Goal: Task Accomplishment & Management: Manage account settings

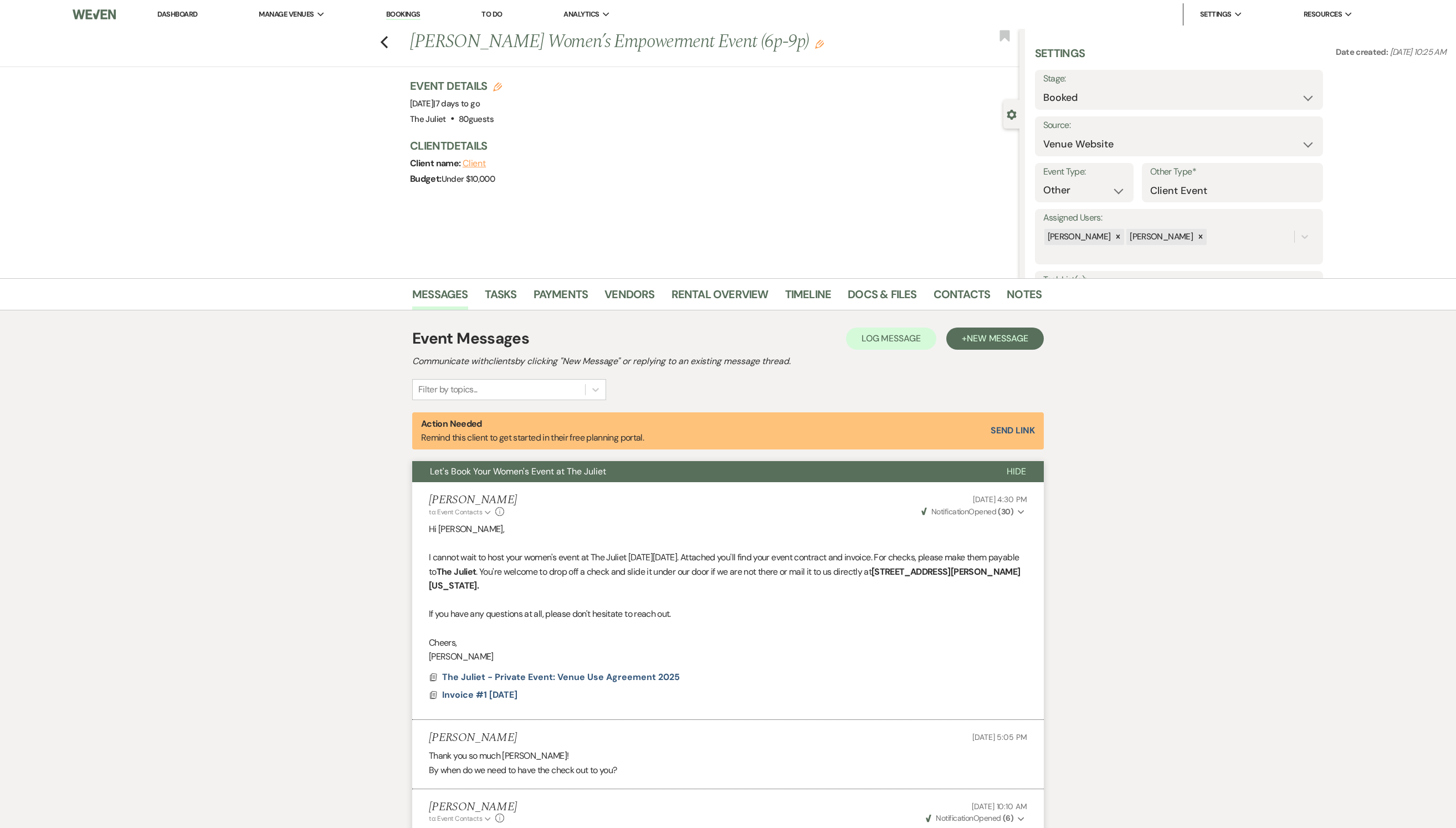
select select "5"
select select "13"
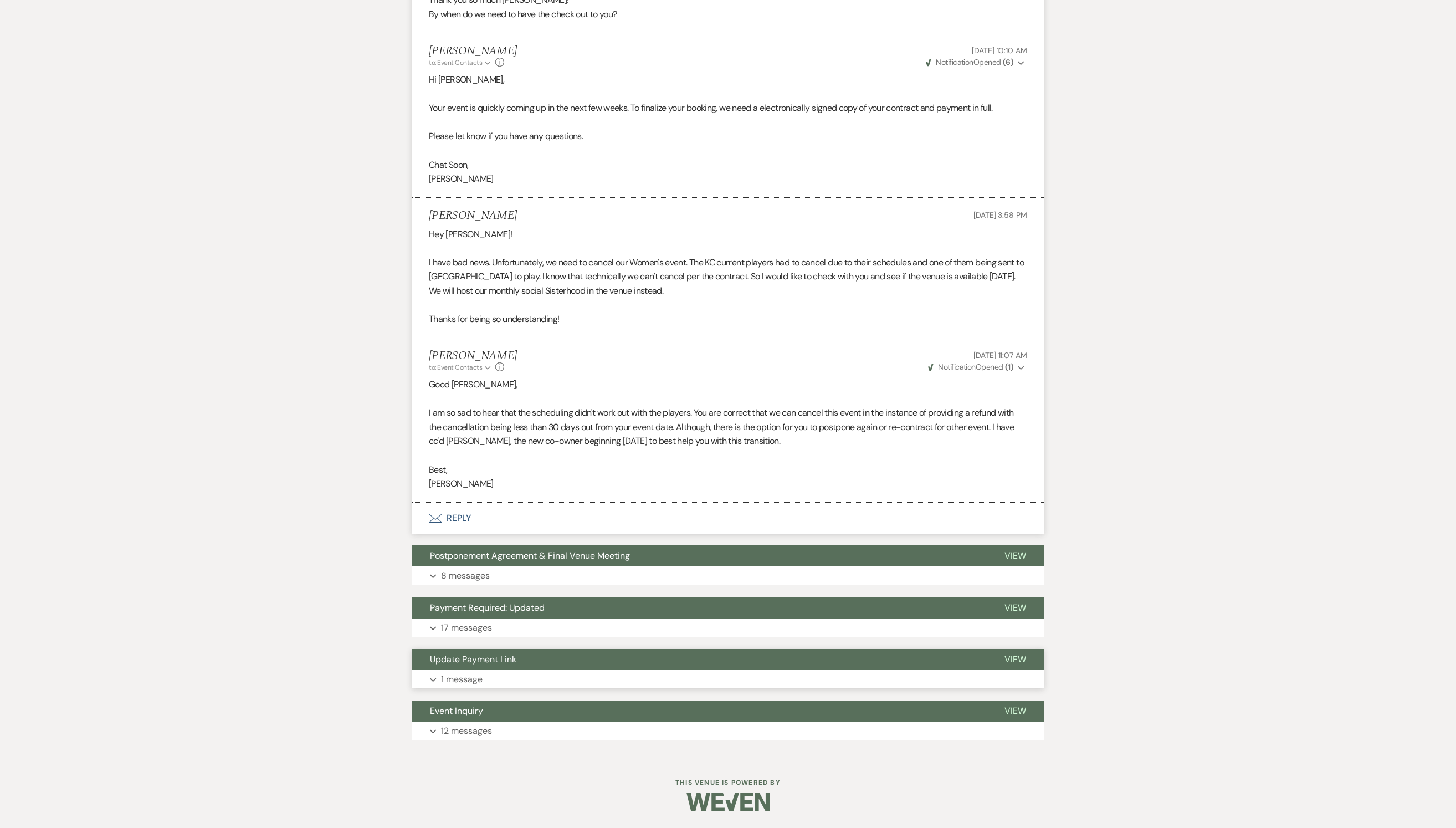
scroll to position [892, 0]
click at [485, 567] on button "Expand 8 messages" at bounding box center [728, 576] width 632 height 19
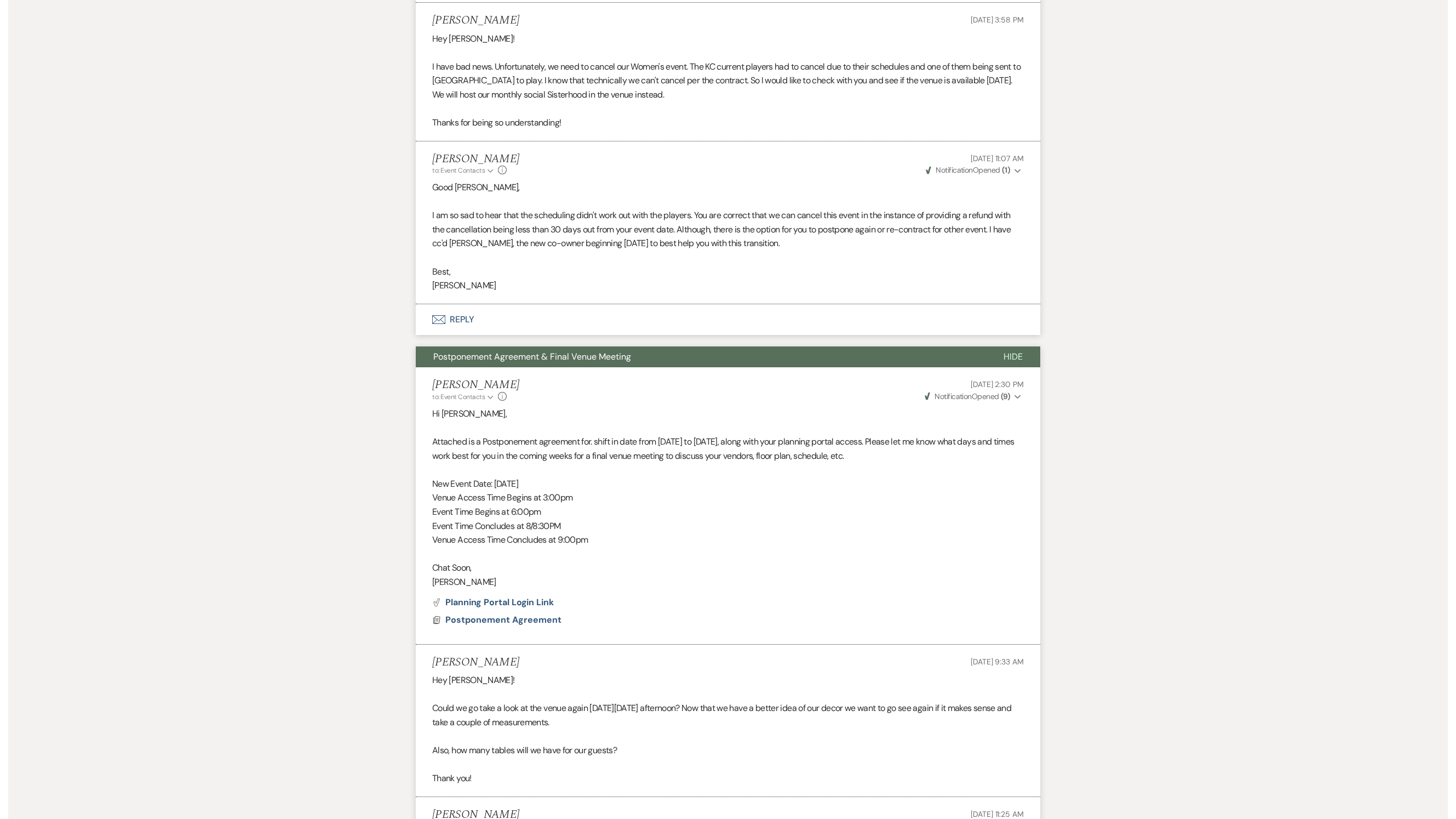
scroll to position [949, 0]
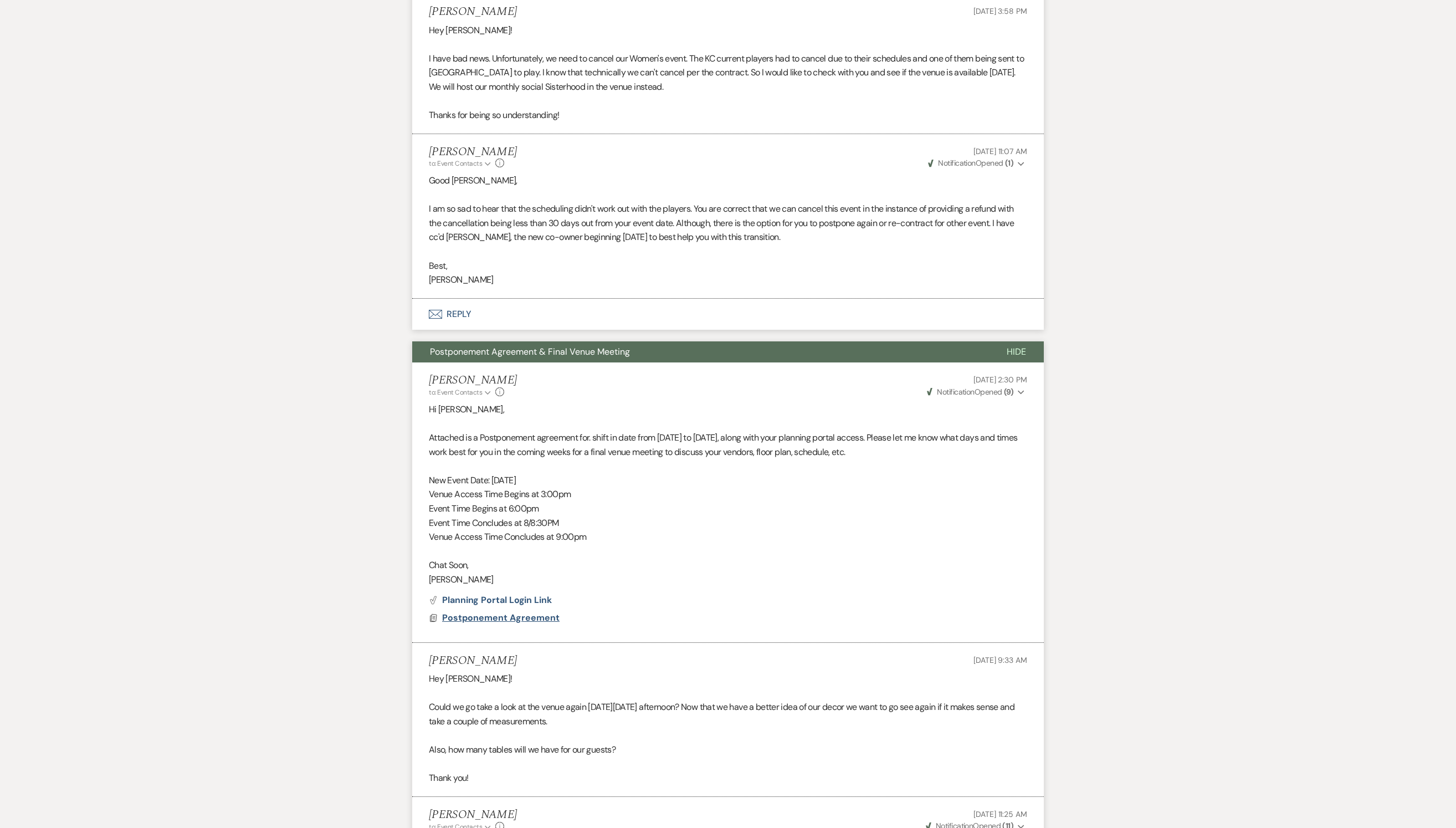
click at [512, 623] on span "Postponement Agreement" at bounding box center [500, 618] width 117 height 12
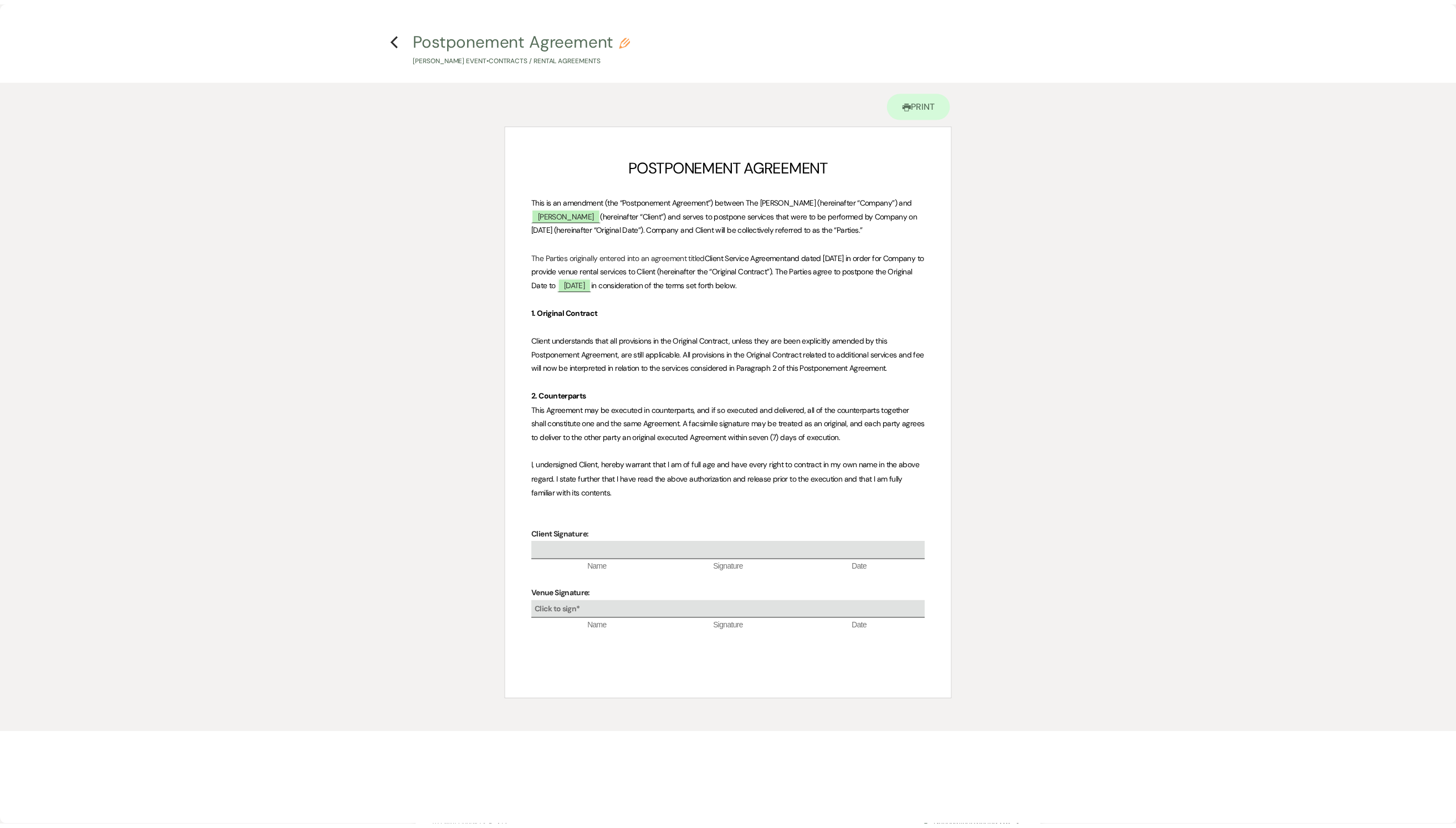
scroll to position [0, 0]
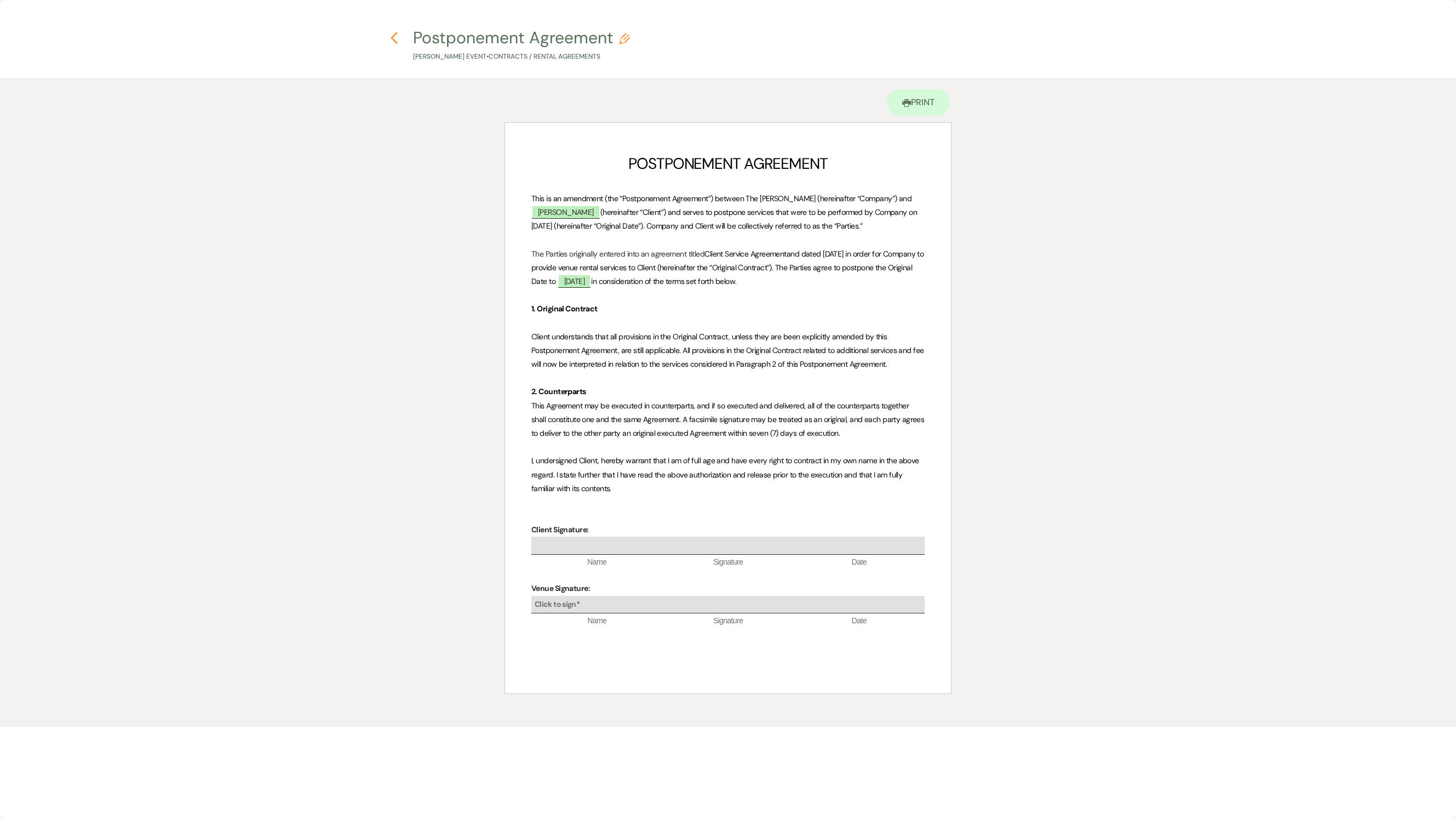
click at [390, 39] on icon "Previous" at bounding box center [394, 38] width 8 height 13
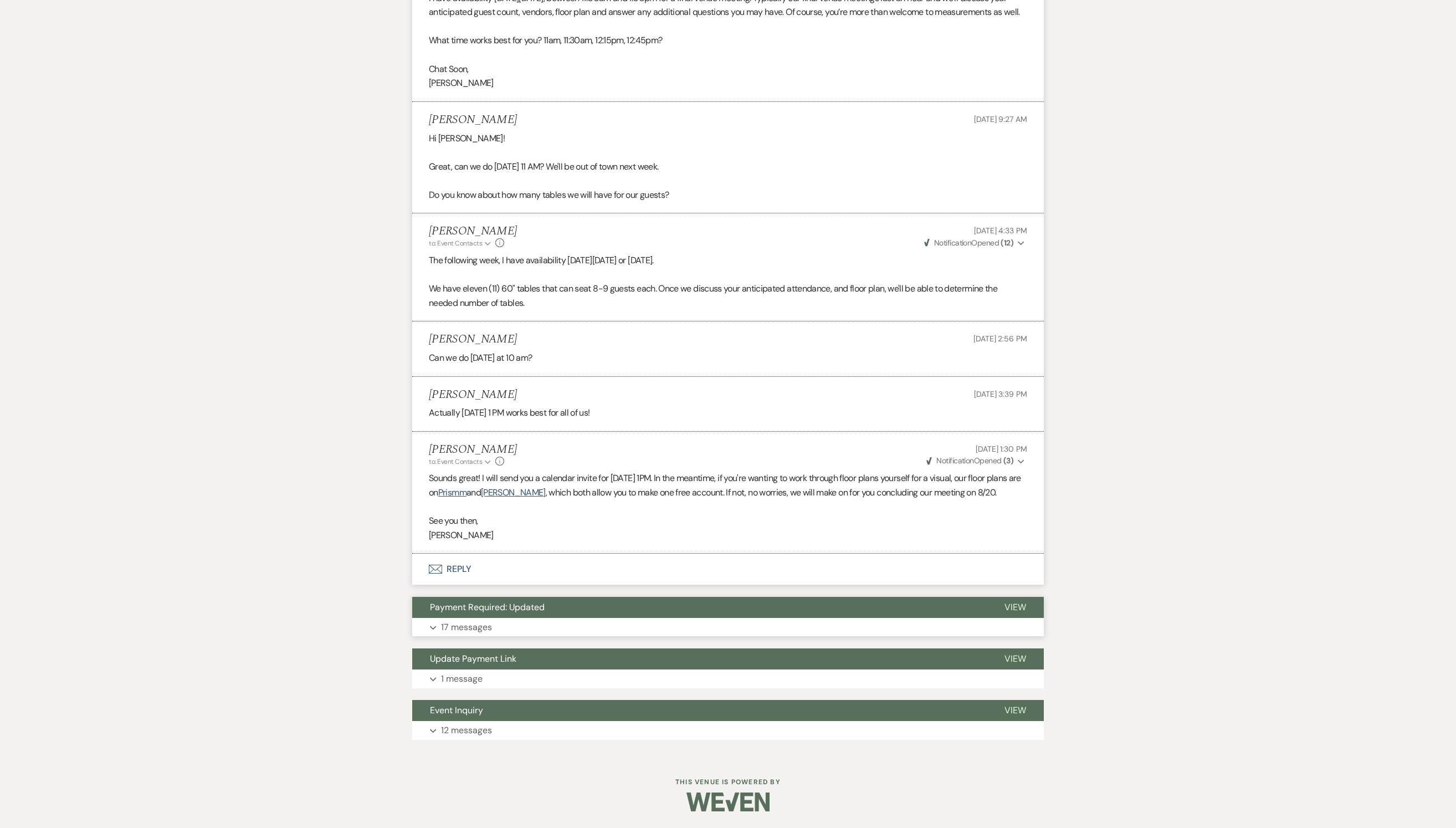
scroll to position [2101, 0]
click at [508, 618] on button "Expand 17 messages" at bounding box center [728, 627] width 632 height 19
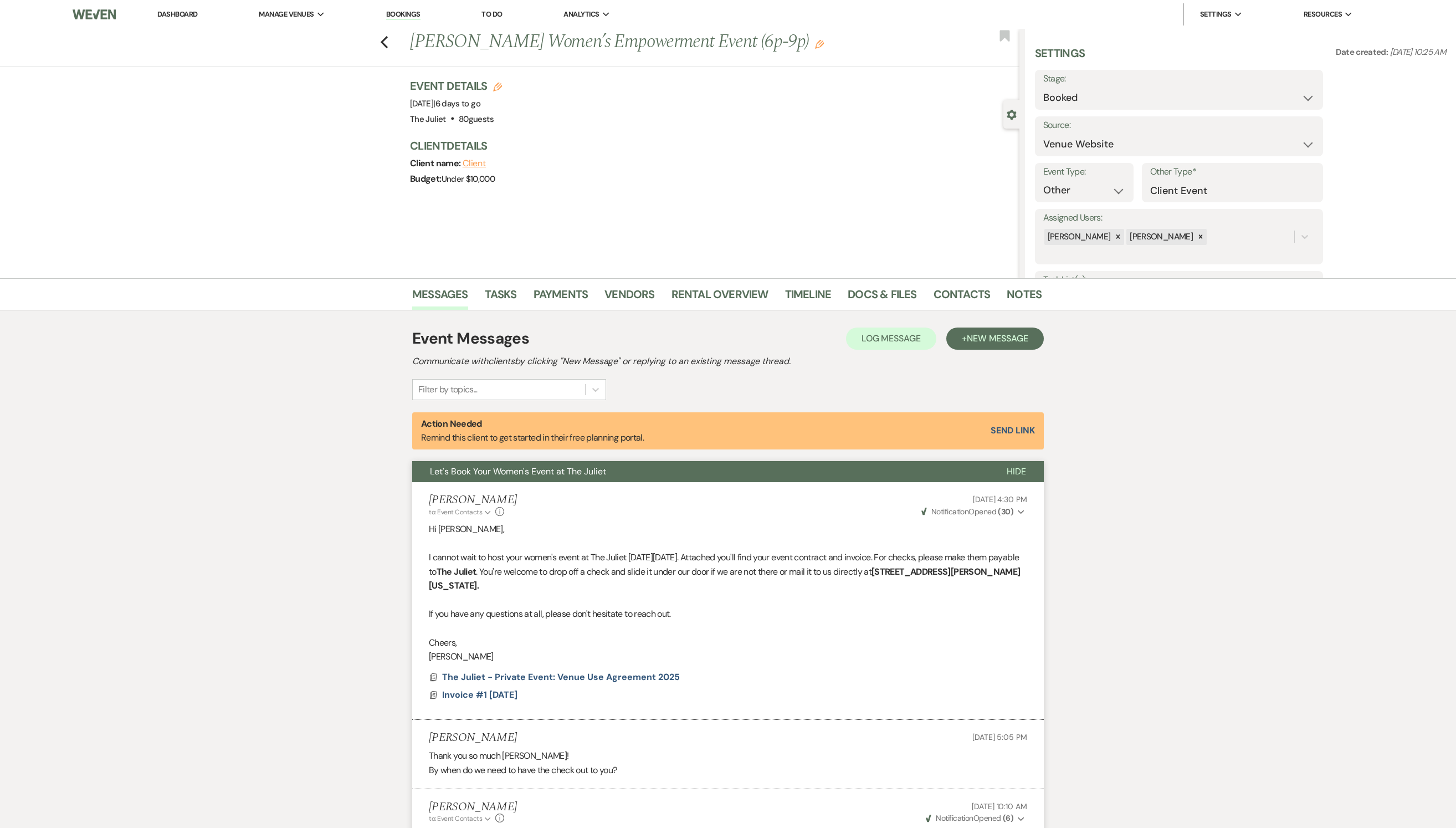
scroll to position [0, 0]
click at [388, 42] on use "button" at bounding box center [384, 41] width 7 height 12
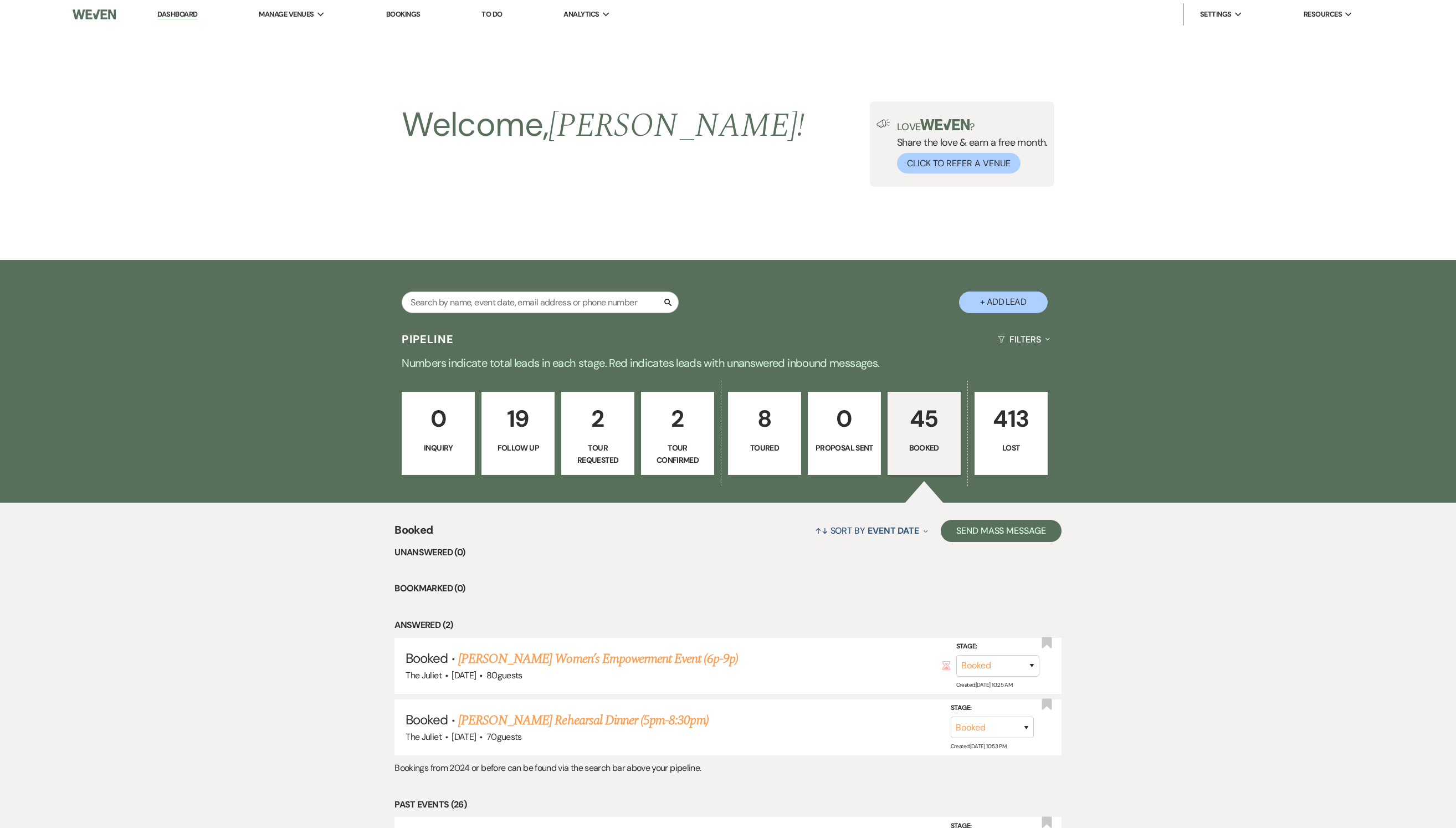
scroll to position [258, 0]
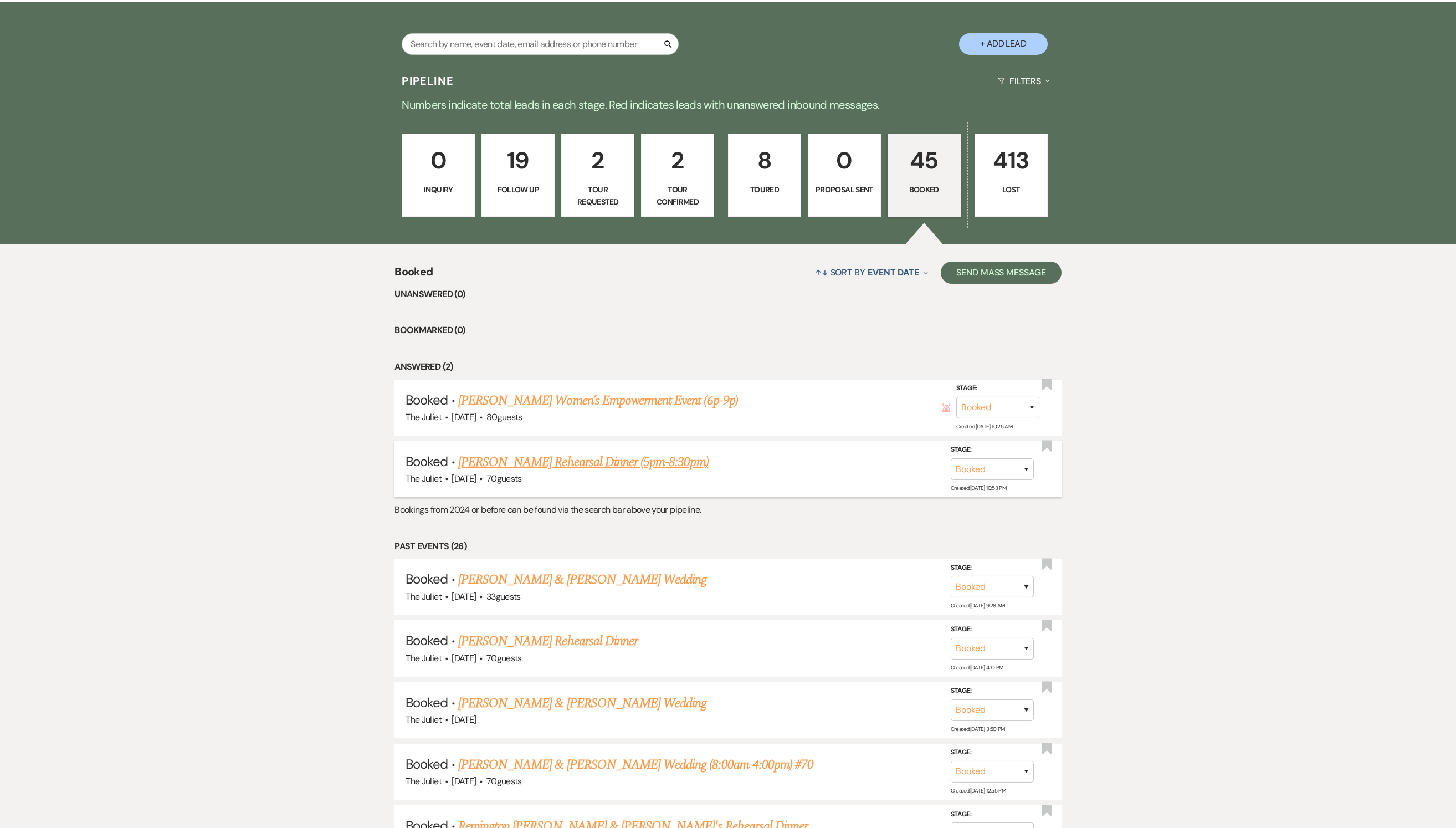
click at [627, 472] on link "[PERSON_NAME] Rehearsal Dinner (5pm-8:30pm)" at bounding box center [583, 461] width 250 height 20
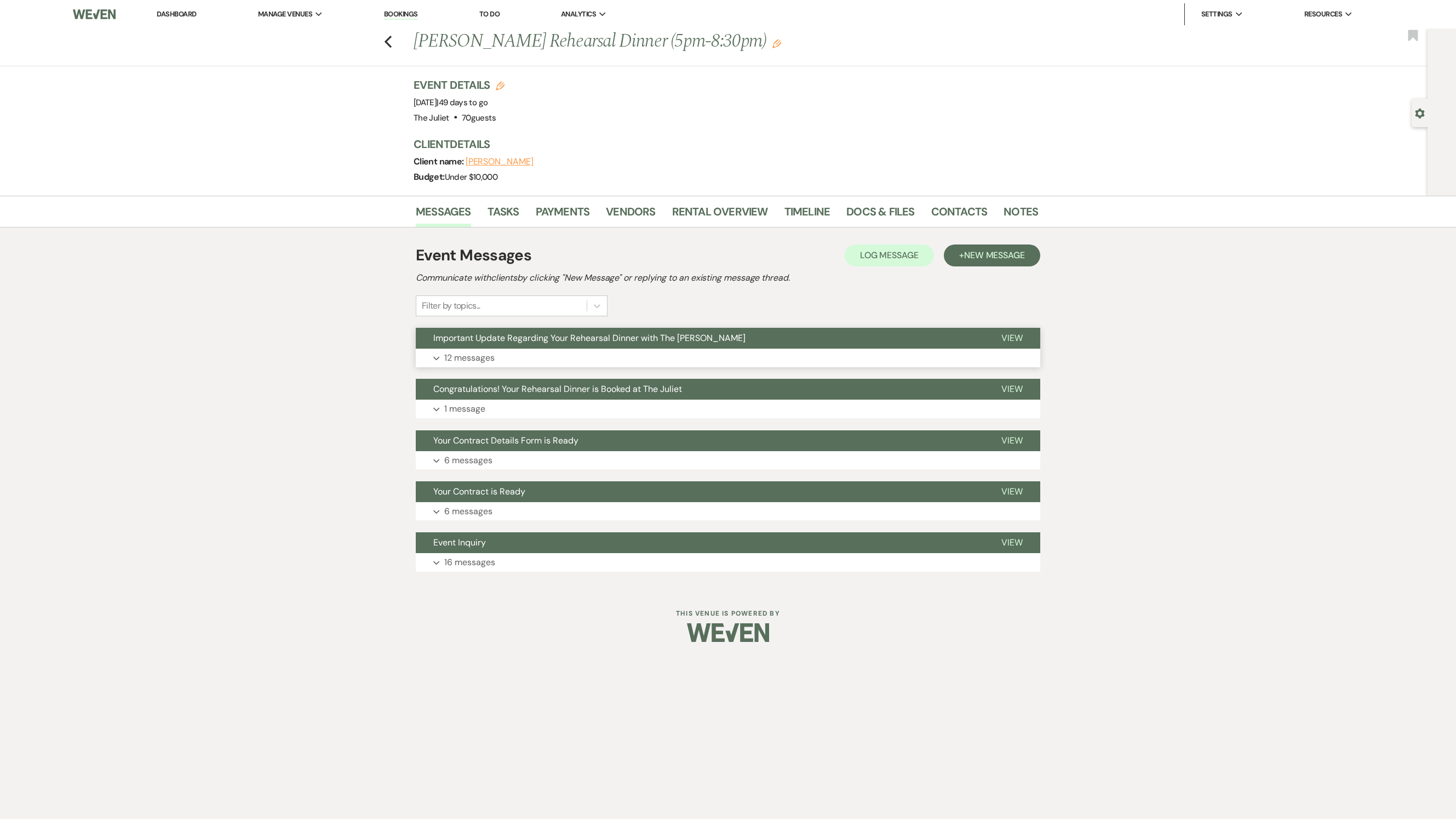
click at [469, 365] on p "12 messages" at bounding box center [470, 358] width 50 height 14
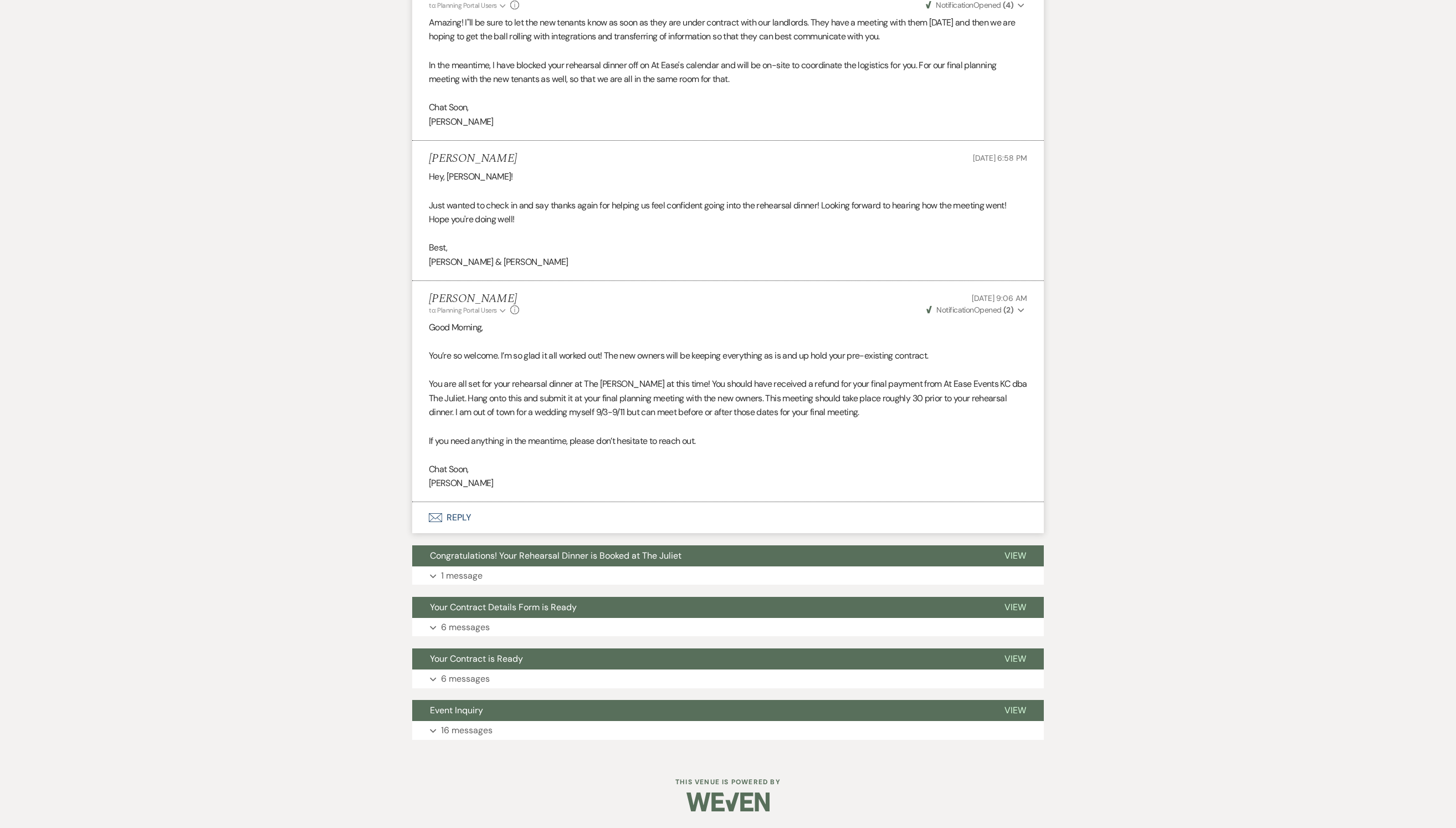
scroll to position [3322, 0]
click at [752, 567] on button "Expand 1 message" at bounding box center [728, 576] width 632 height 19
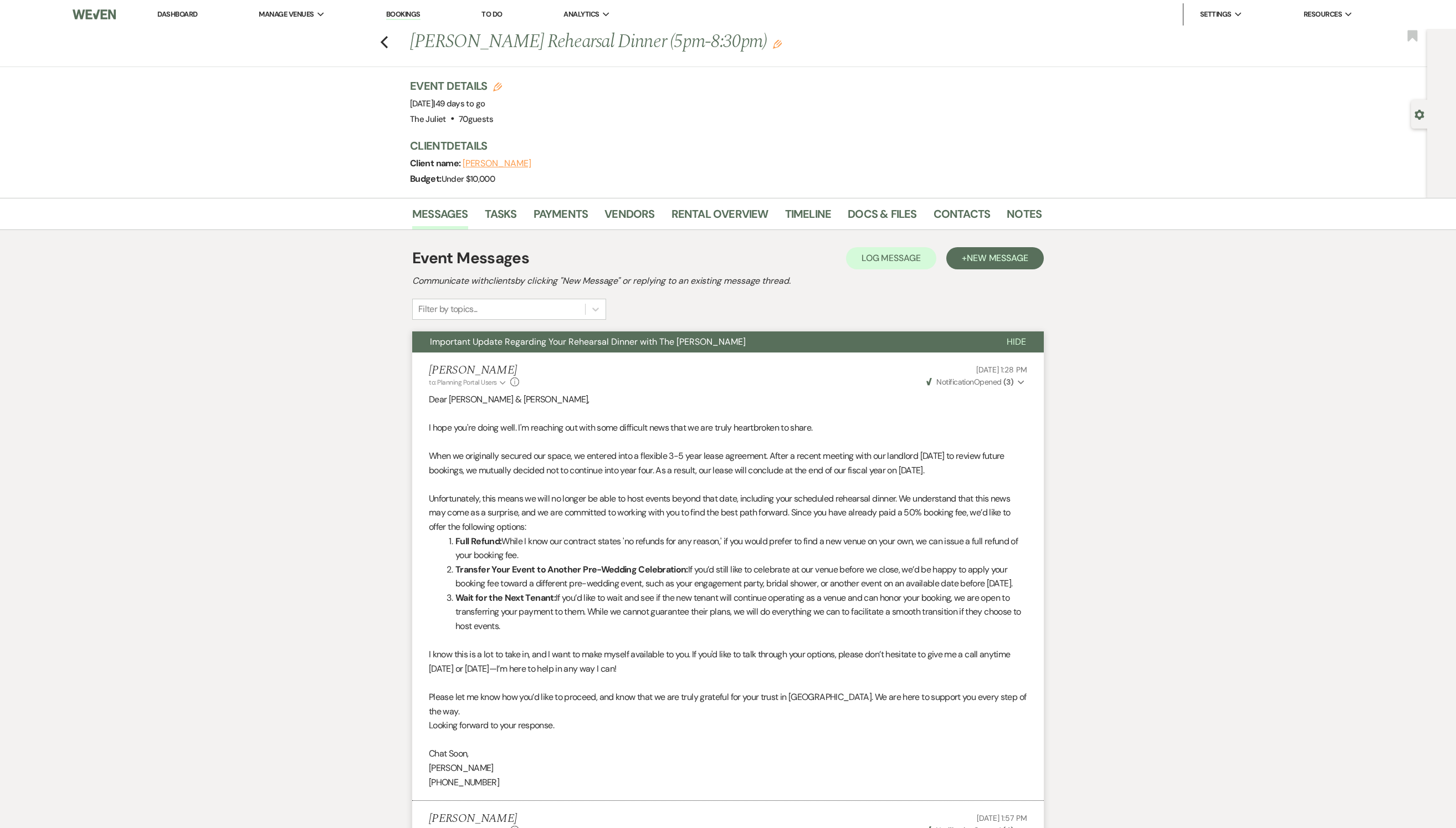
scroll to position [0, 0]
click at [568, 222] on link "Payments" at bounding box center [561, 217] width 55 height 25
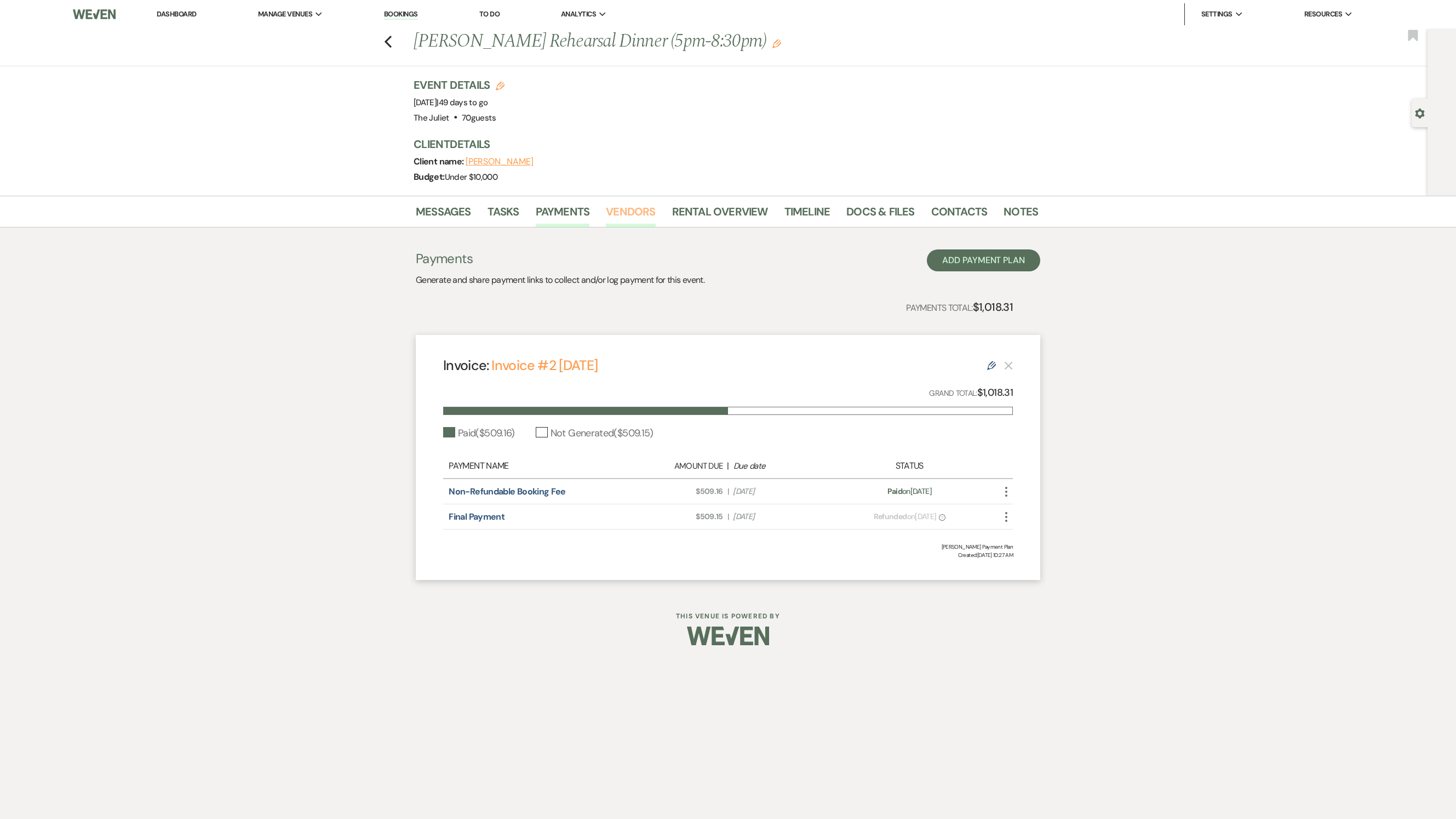
click at [617, 217] on link "Vendors" at bounding box center [630, 214] width 50 height 24
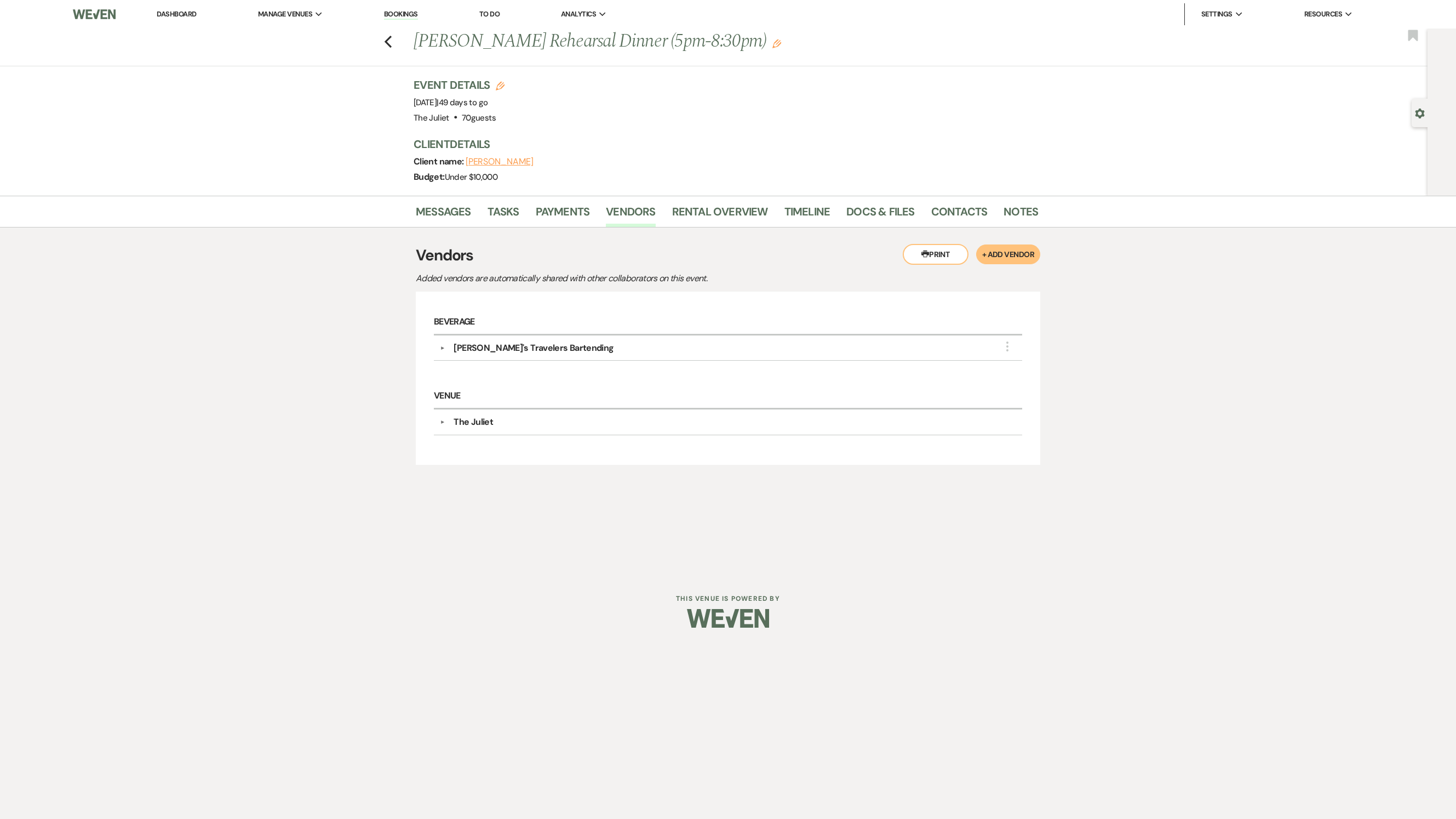
click at [443, 351] on button "▼" at bounding box center [442, 348] width 13 height 6
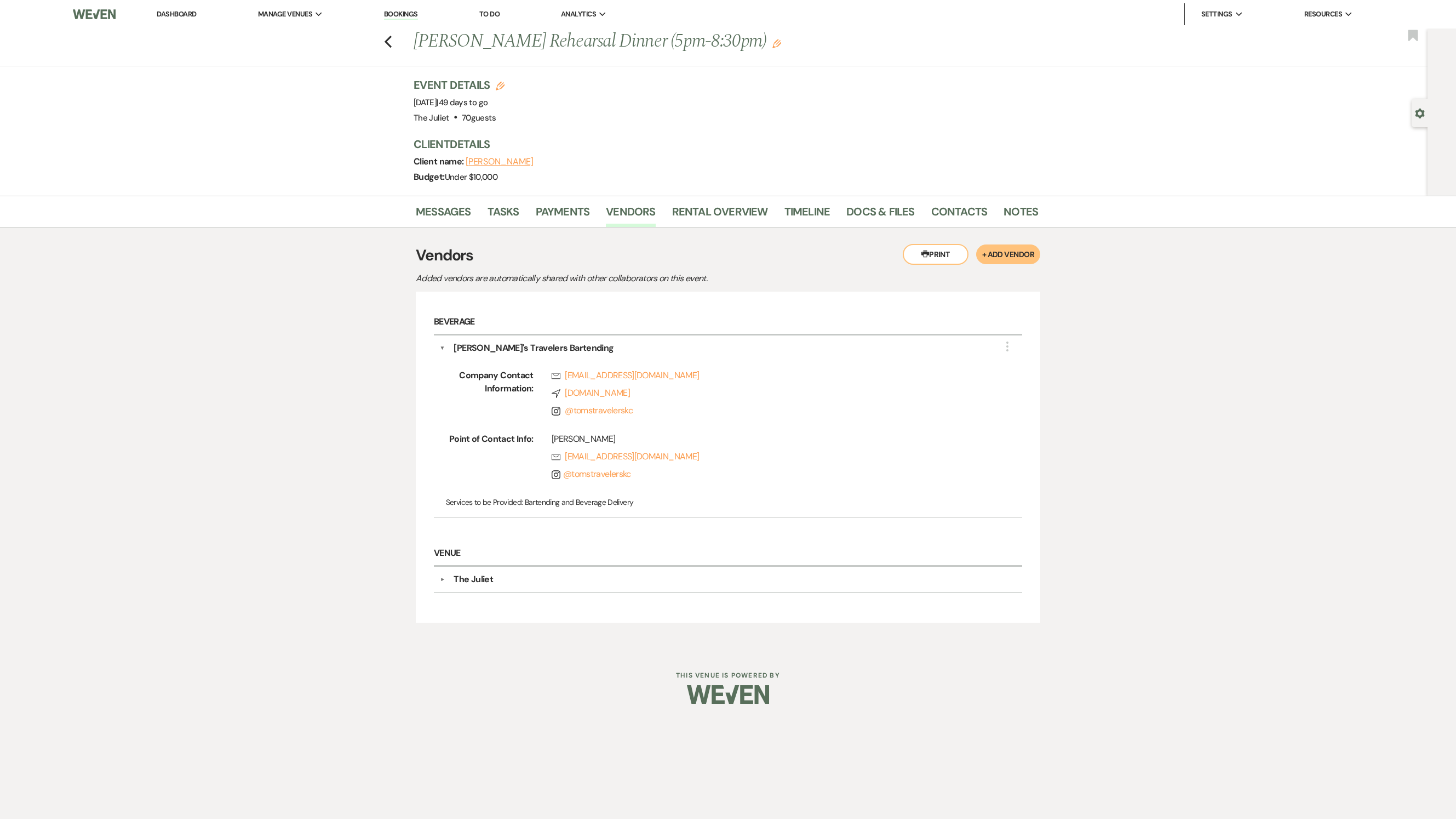
click at [443, 586] on div "▼ The [PERSON_NAME]" at bounding box center [728, 579] width 577 height 13
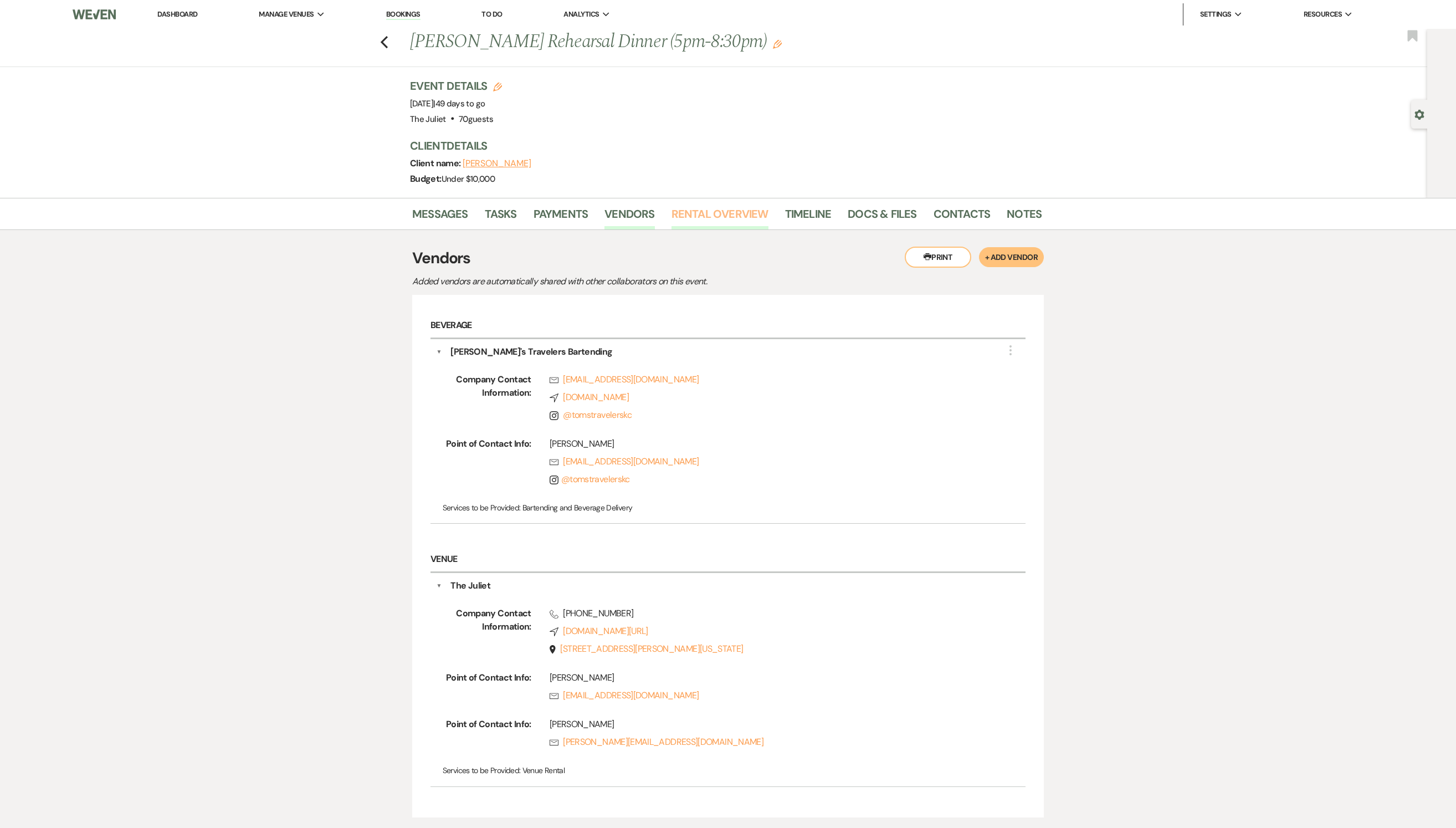
click at [730, 214] on link "Rental Overview" at bounding box center [720, 217] width 97 height 25
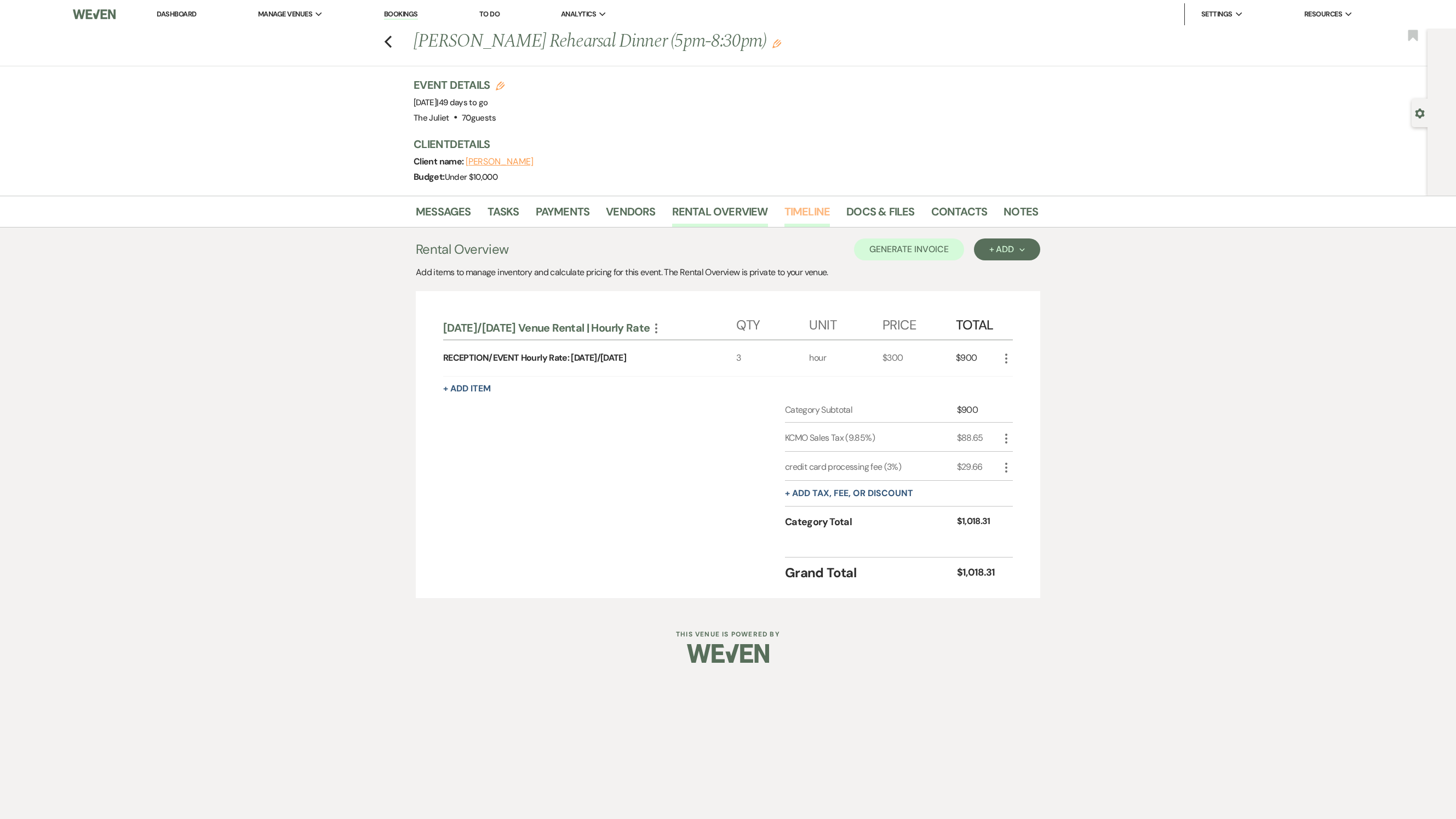
click at [803, 214] on link "Timeline" at bounding box center [808, 214] width 46 height 24
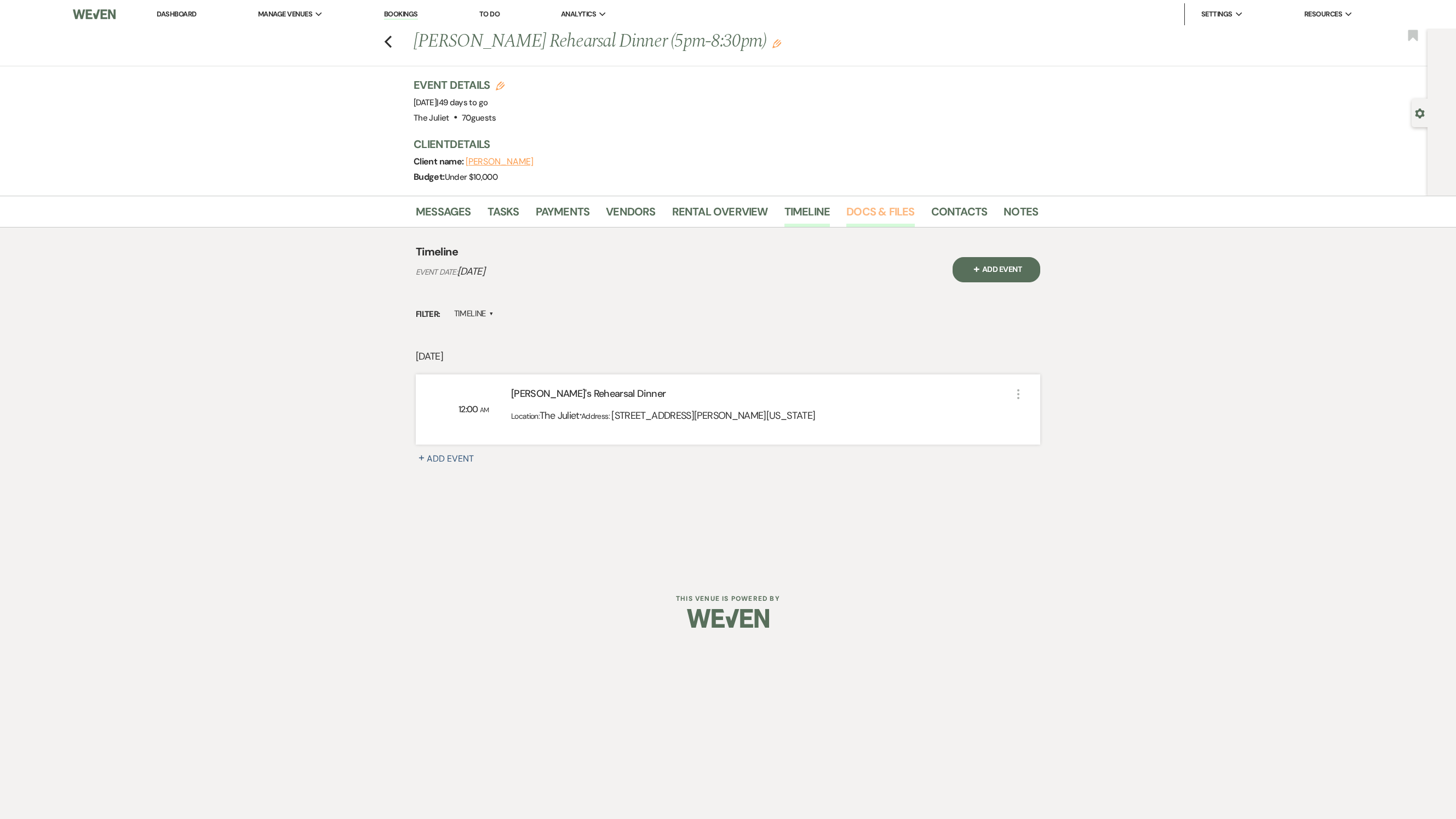
click at [875, 213] on link "Docs & Files" at bounding box center [880, 214] width 68 height 24
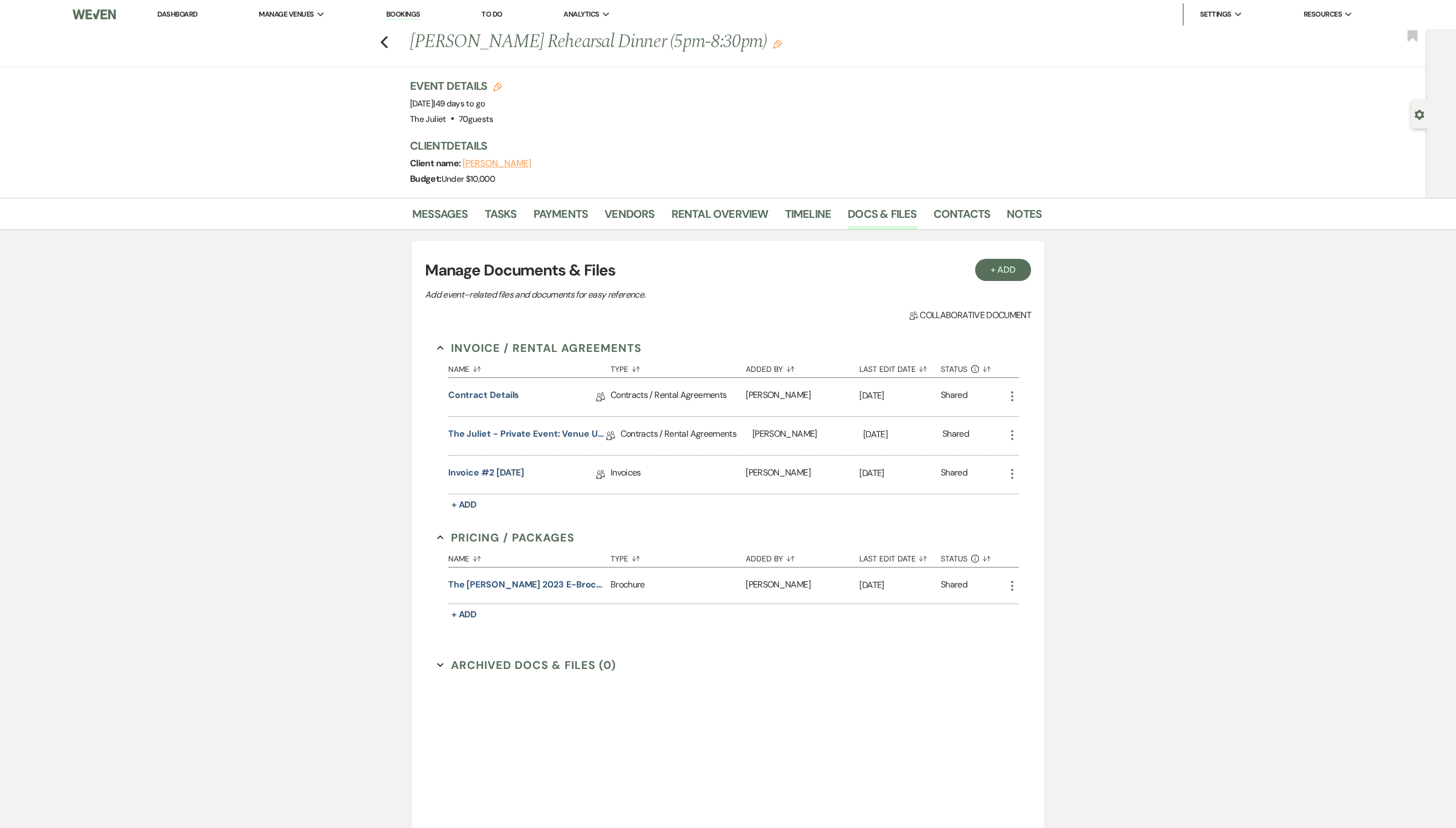
click at [1010, 402] on icon "More" at bounding box center [1012, 396] width 14 height 14
click at [499, 406] on link "Contract Details" at bounding box center [484, 397] width 72 height 18
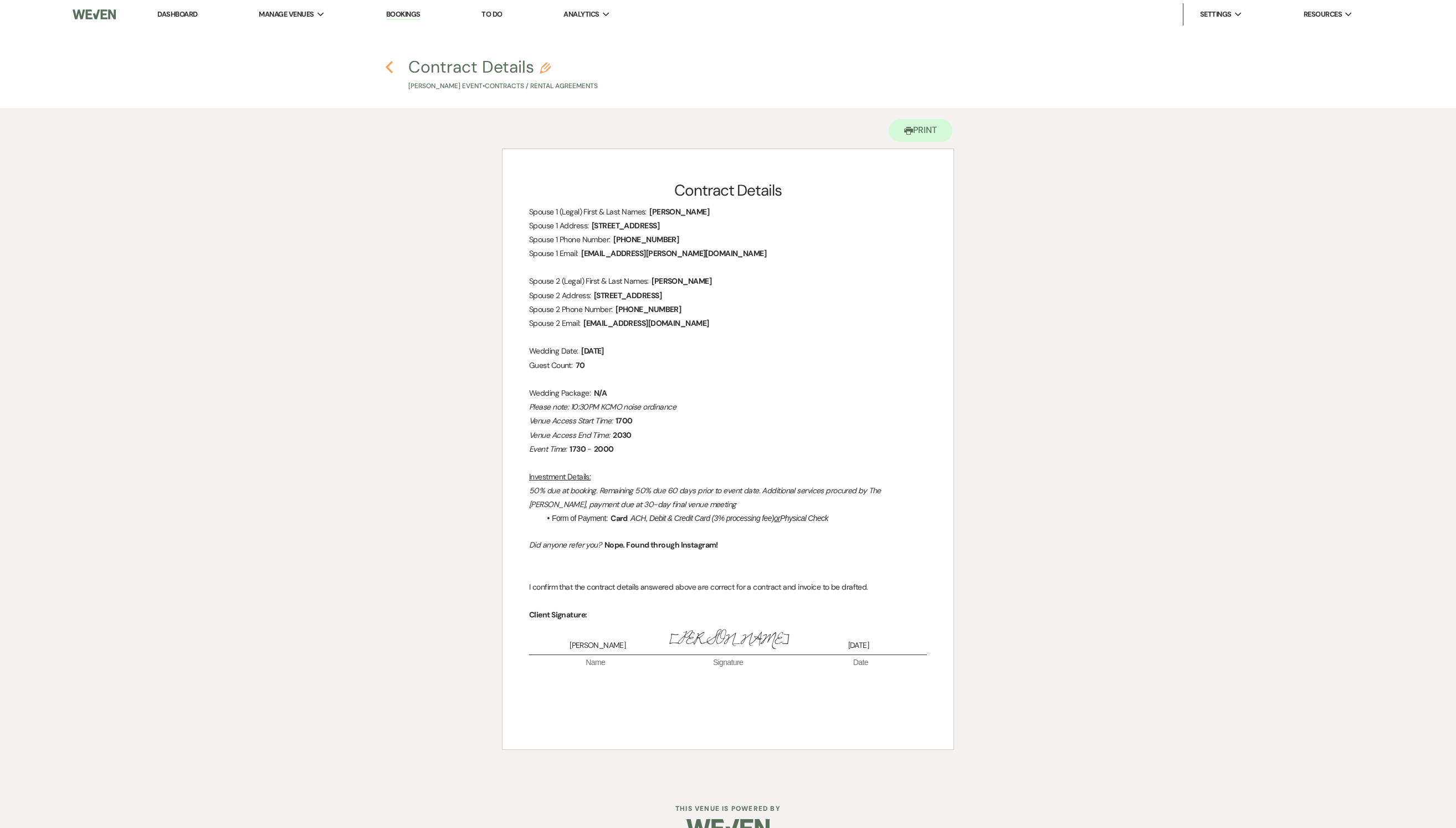
click at [391, 63] on use "button" at bounding box center [389, 66] width 7 height 12
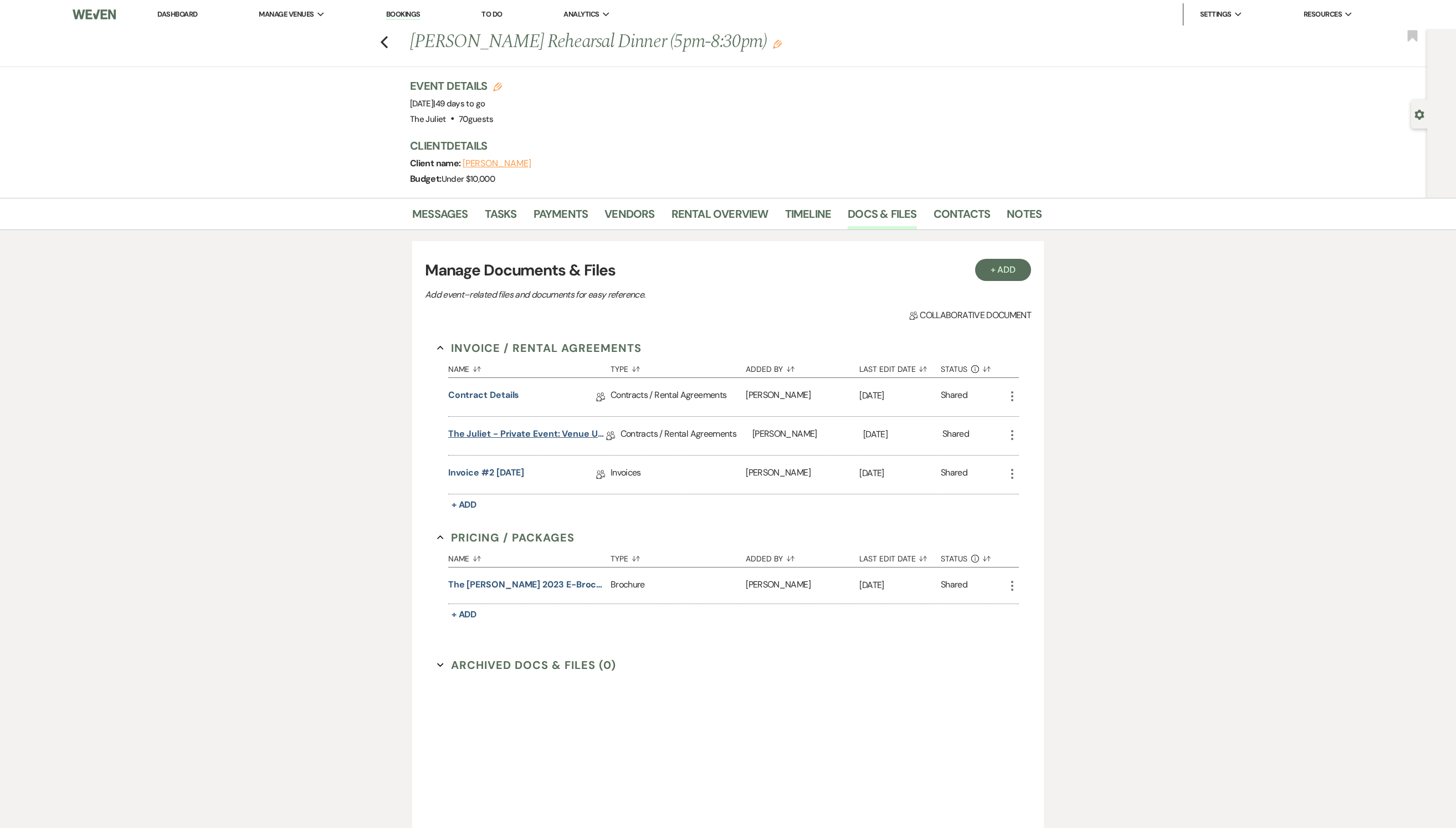
click at [543, 445] on link "The Juliet - Private Event: Venue Use Agreement" at bounding box center [527, 436] width 158 height 18
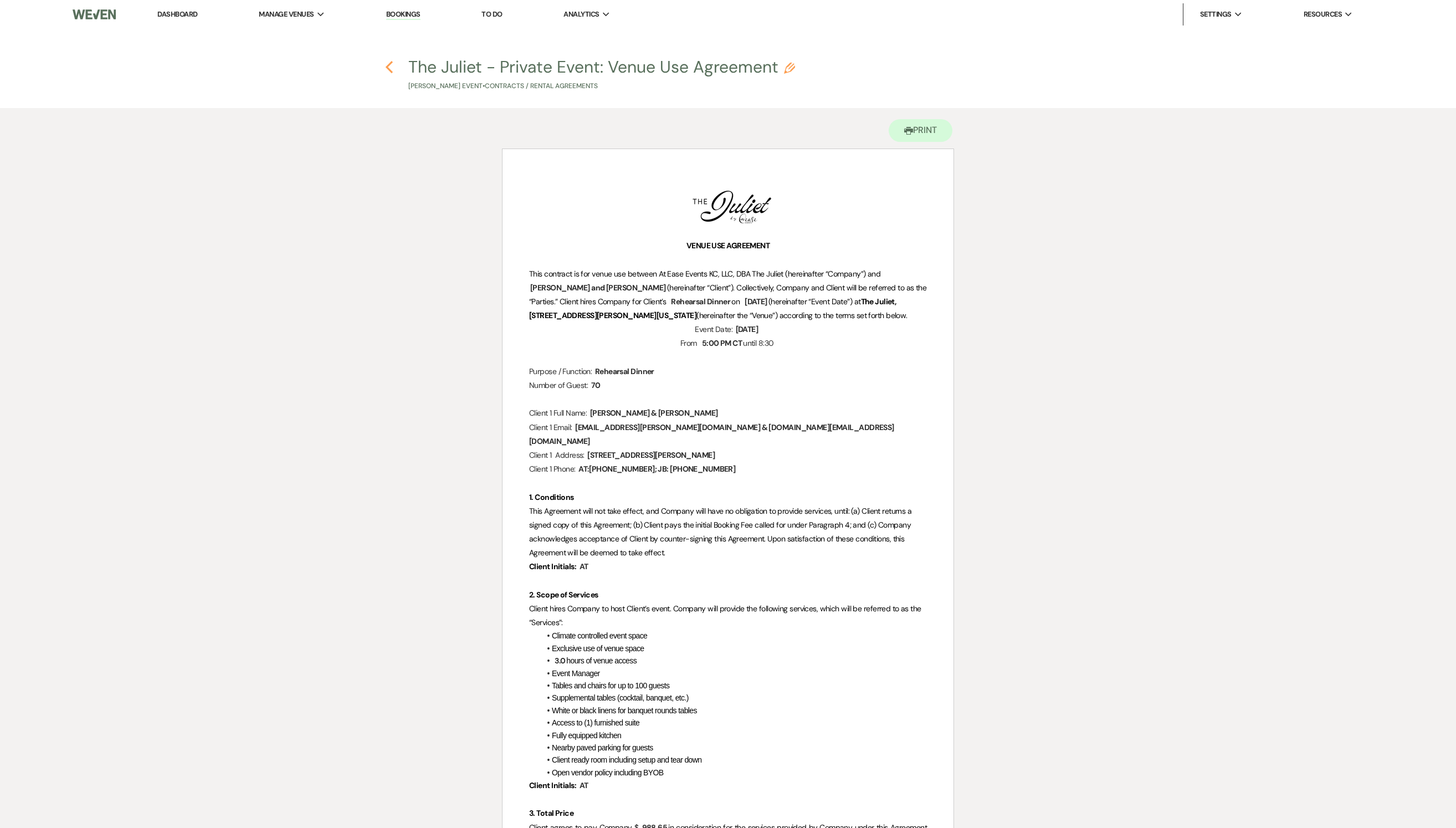
click at [389, 65] on use "button" at bounding box center [389, 66] width 7 height 12
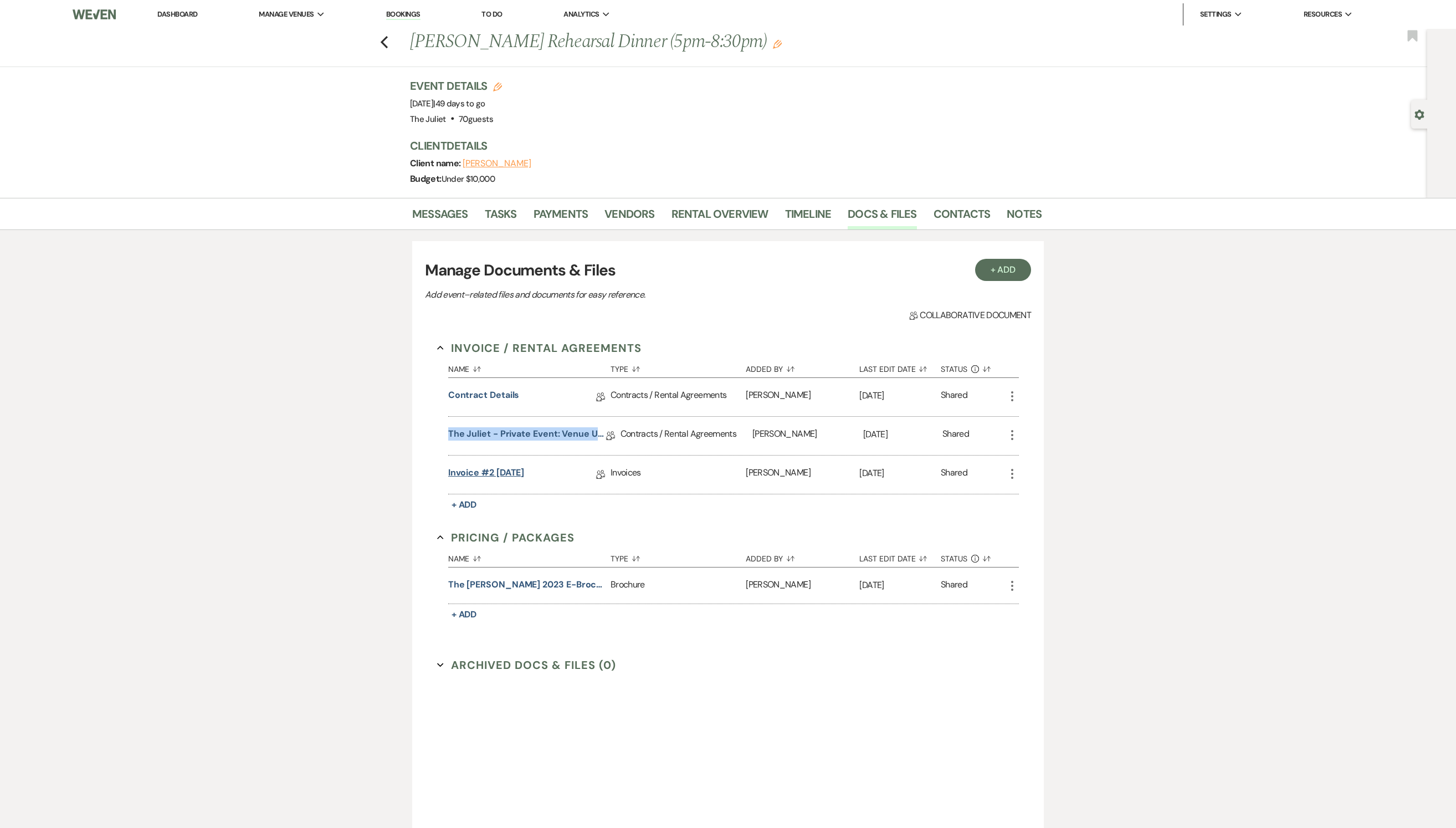
click at [505, 483] on link "Invoice #2 [DATE]" at bounding box center [486, 475] width 77 height 18
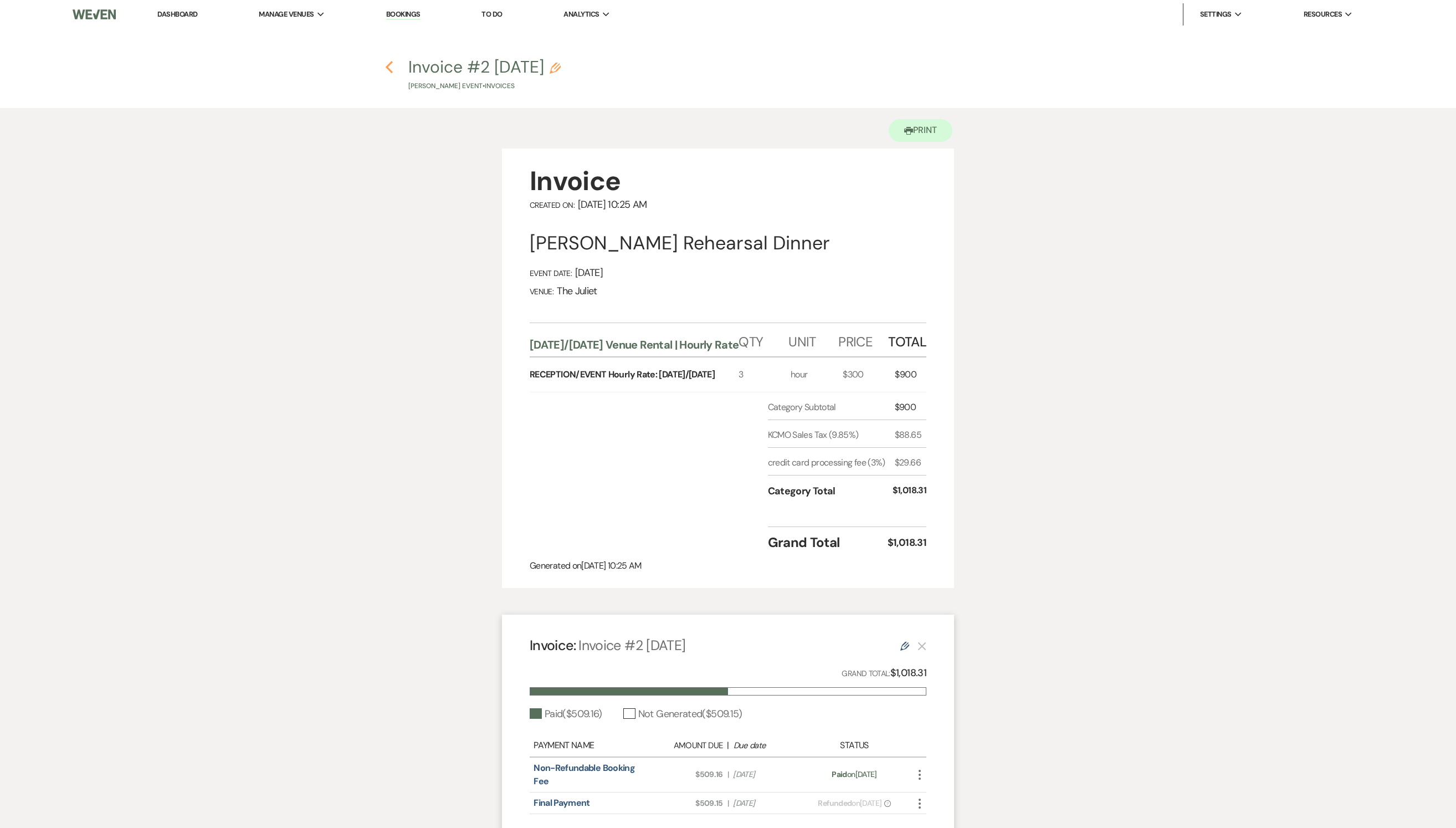
click at [389, 71] on icon "Previous" at bounding box center [389, 67] width 8 height 14
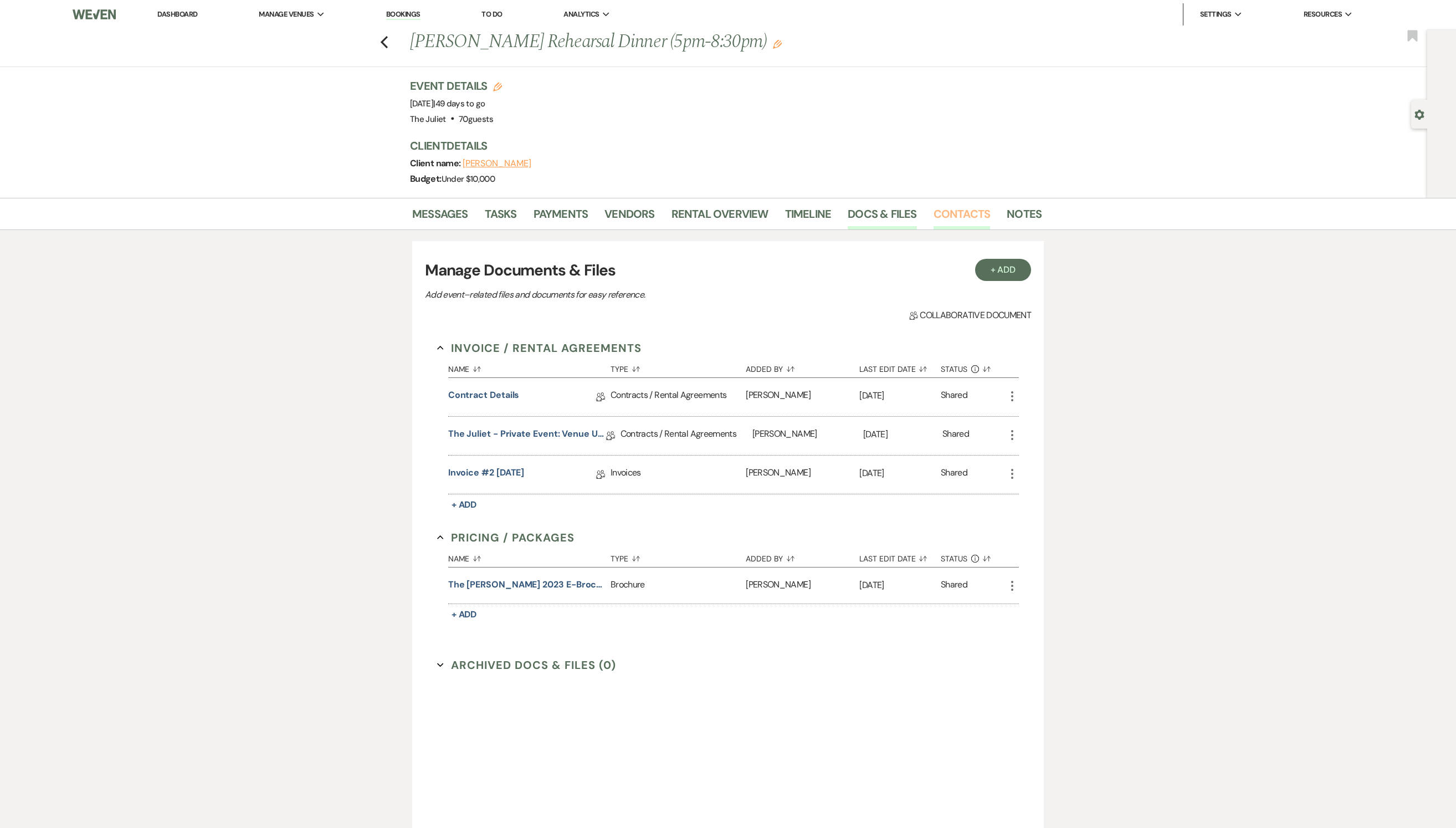
click at [960, 218] on link "Contacts" at bounding box center [963, 217] width 57 height 25
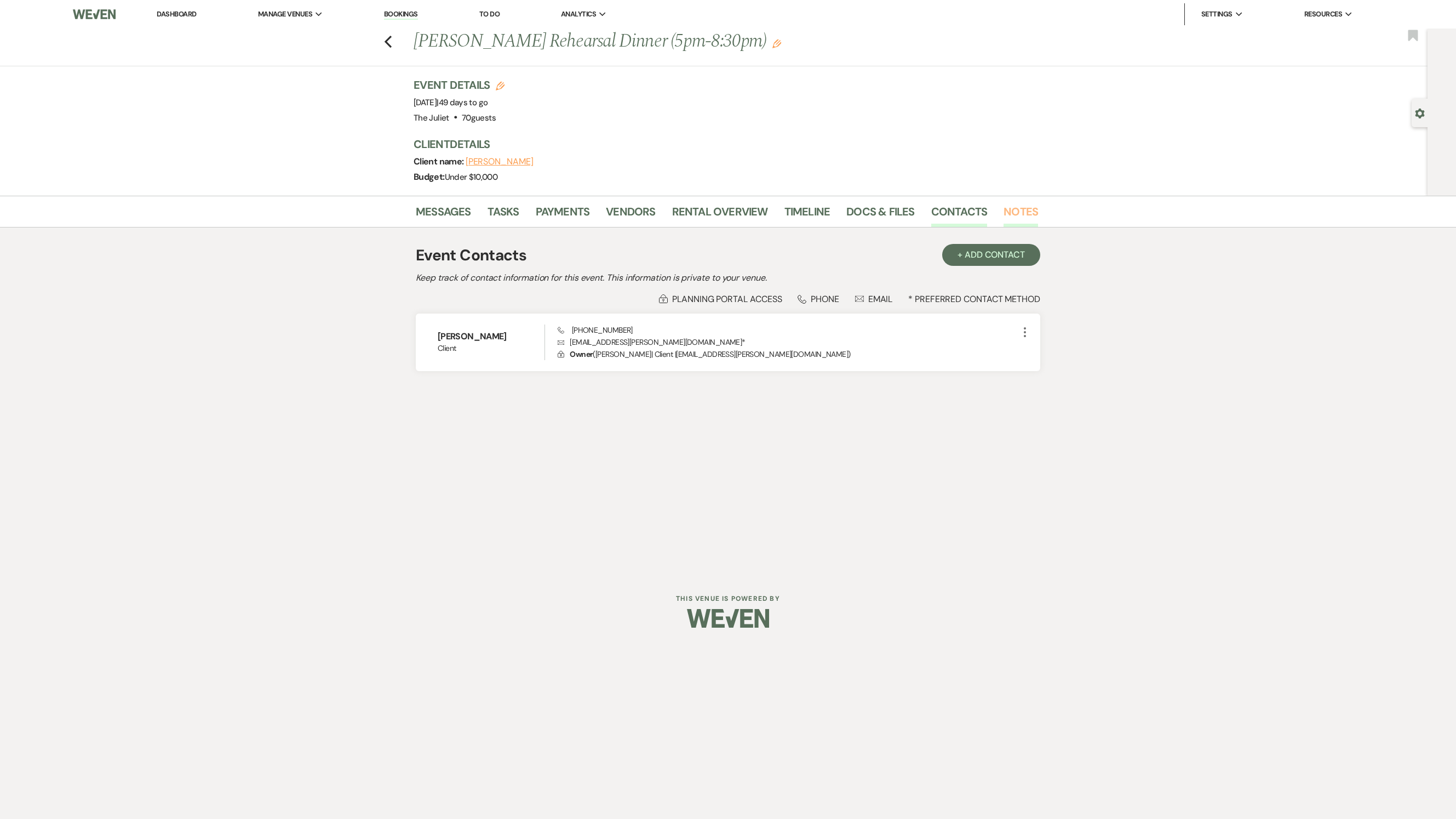
click at [1007, 225] on link "Notes" at bounding box center [1021, 214] width 35 height 24
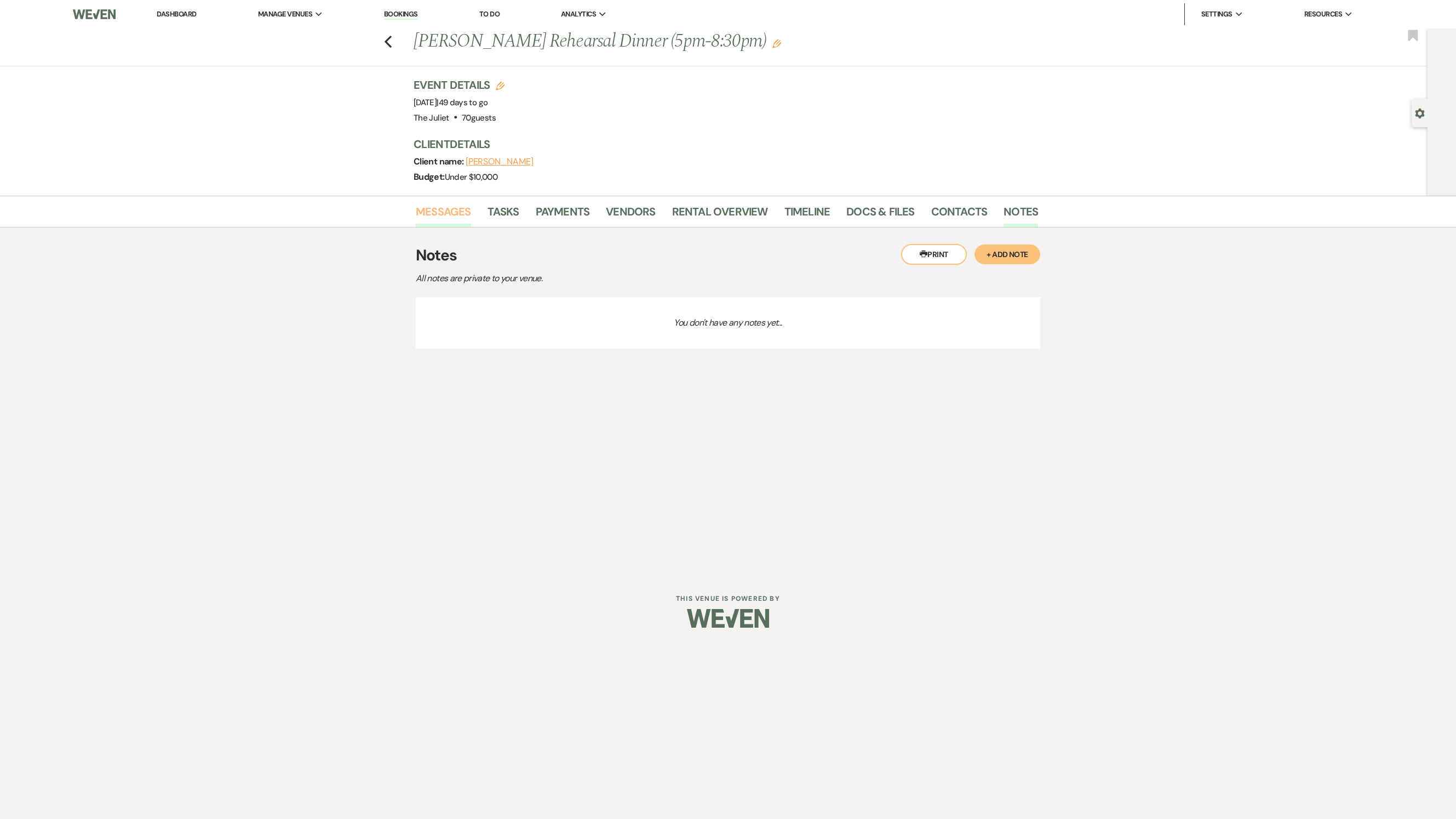
click at [449, 224] on link "Messages" at bounding box center [444, 214] width 55 height 24
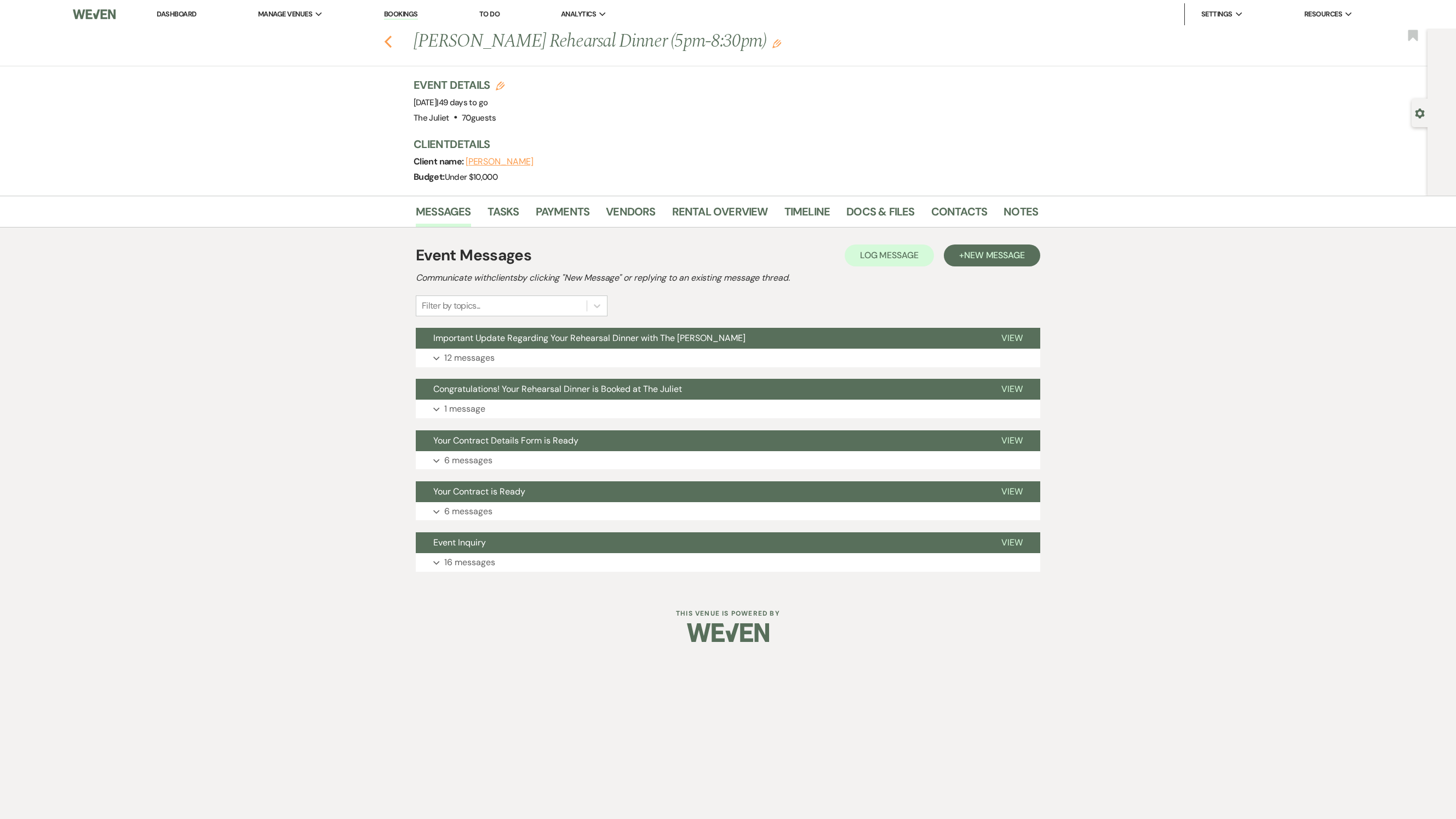
click at [387, 44] on icon "Previous" at bounding box center [388, 41] width 8 height 13
